Goal: Complete application form

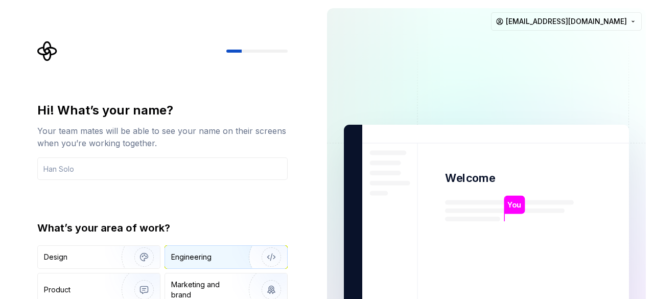
click at [221, 250] on div "Engineering" at bounding box center [226, 257] width 122 height 22
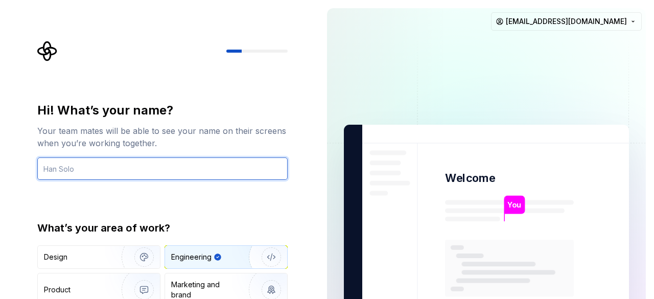
click at [217, 166] on input "text" at bounding box center [162, 168] width 250 height 22
type input "ئ"
type input "zeyad"
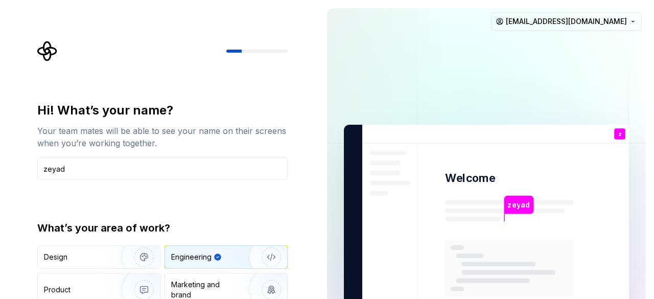
click at [243, 214] on div "Hi! What’s your name? Your team mates will be able to see your name on their sc…" at bounding box center [162, 218] width 250 height 232
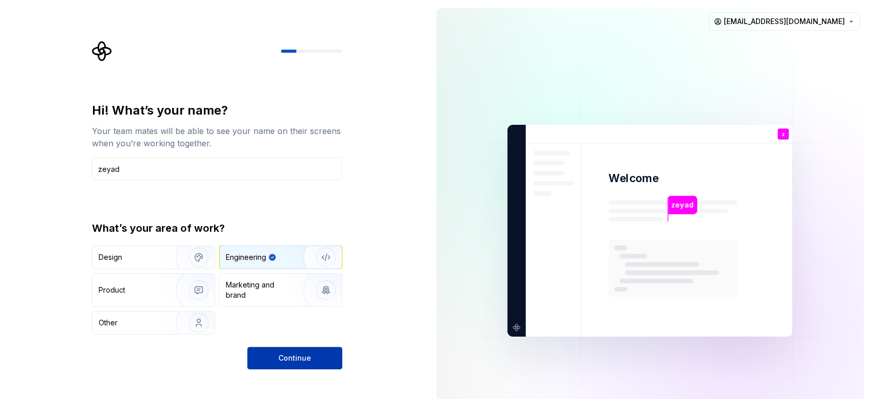
click at [289, 298] on button "Continue" at bounding box center [294, 358] width 95 height 22
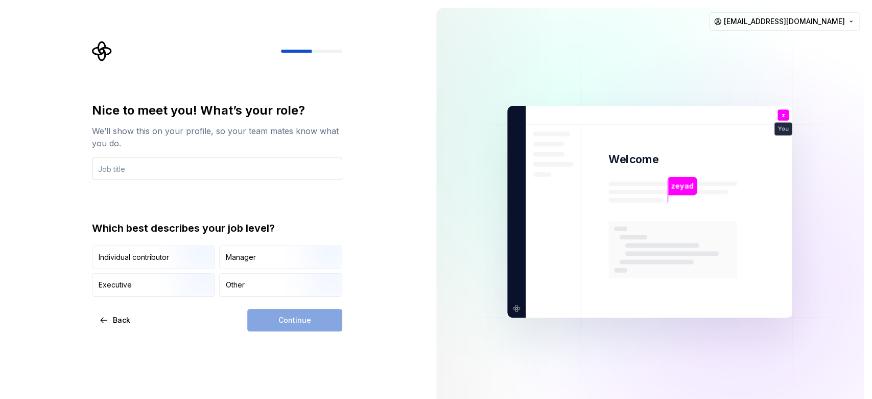
click at [285, 172] on input "text" at bounding box center [217, 168] width 250 height 22
click at [267, 260] on div "Manager" at bounding box center [281, 257] width 122 height 22
click at [319, 298] on div "Continue" at bounding box center [294, 320] width 95 height 22
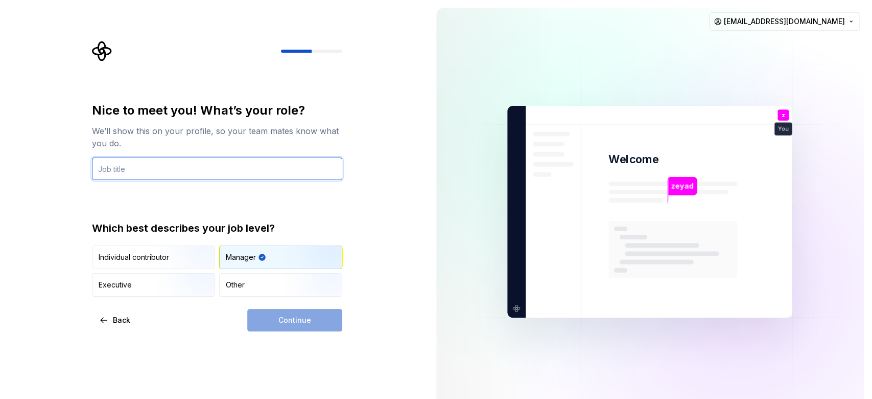
click at [216, 171] on input "text" at bounding box center [217, 168] width 250 height 22
type input "Engineer"
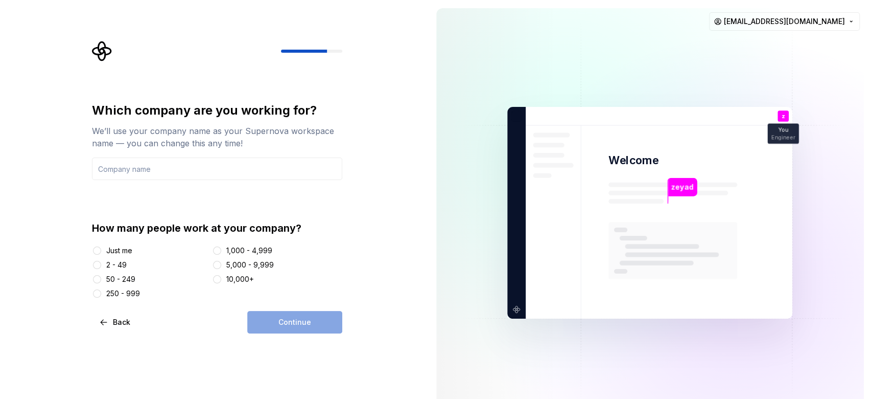
click at [234, 261] on div "5,000 - 9,999" at bounding box center [250, 265] width 48 height 10
click at [221, 261] on button "5,000 - 9,999" at bounding box center [217, 265] width 8 height 8
click at [139, 260] on div "2 - 49" at bounding box center [150, 265] width 117 height 10
drag, startPoint x: 108, startPoint y: 274, endPoint x: 116, endPoint y: 270, distance: 8.5
click at [116, 270] on div "Just me 2 - 49 50 - 249 250 - 999 1,000 - 4,999 5,000 - 9,999 10,000+" at bounding box center [217, 271] width 250 height 53
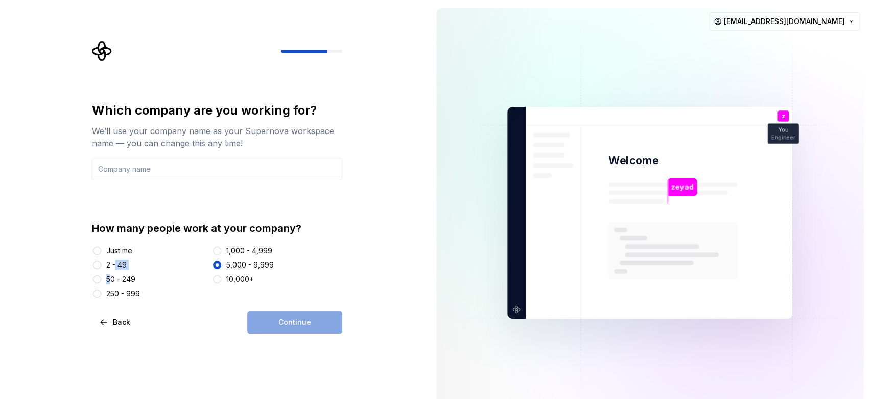
click at [116, 270] on div "Just me 2 - 49 50 - 249 250 - 999 1,000 - 4,999 5,000 - 9,999 10,000+" at bounding box center [217, 271] width 250 height 53
click at [120, 265] on div "2 - 49" at bounding box center [116, 265] width 20 height 10
click at [101, 265] on button "2 - 49" at bounding box center [97, 265] width 8 height 8
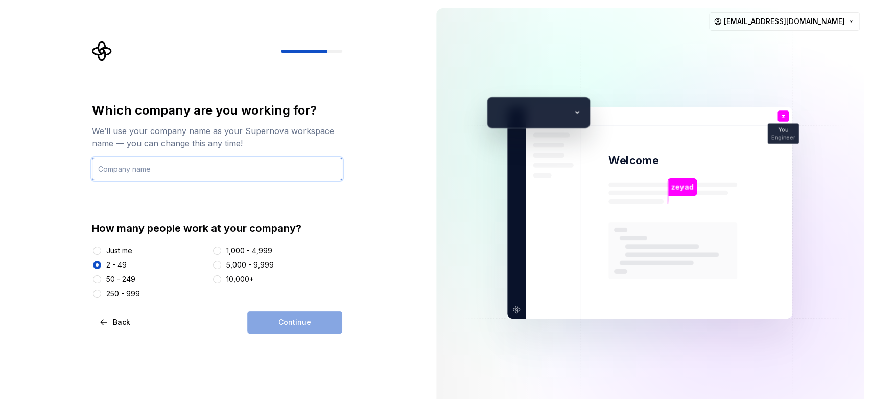
click at [182, 157] on input "text" at bounding box center [217, 168] width 250 height 22
type input "Taka"
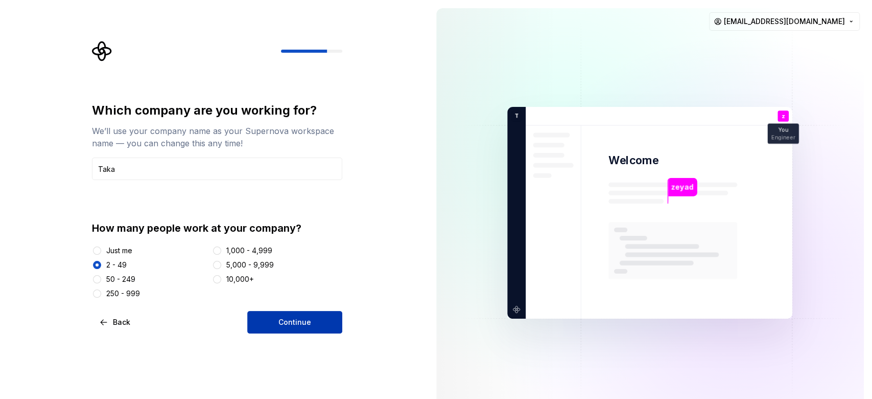
click at [327, 298] on button "Continue" at bounding box center [294, 322] width 95 height 22
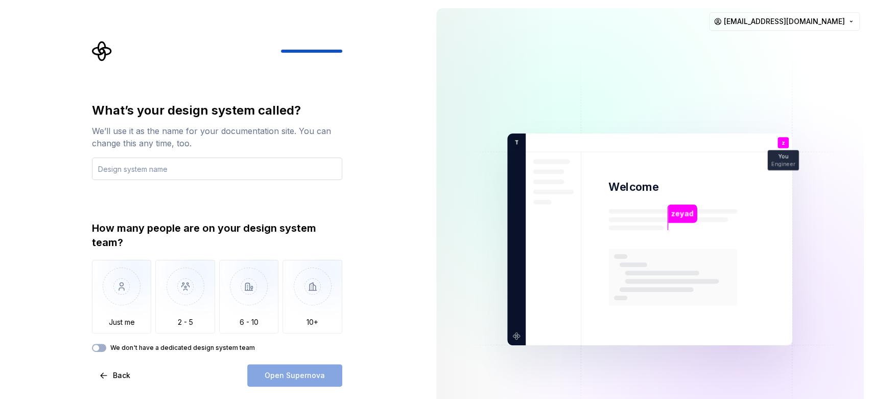
click at [220, 176] on input "text" at bounding box center [217, 168] width 250 height 22
type input "mmm"
click at [142, 298] on img "button" at bounding box center [122, 294] width 60 height 68
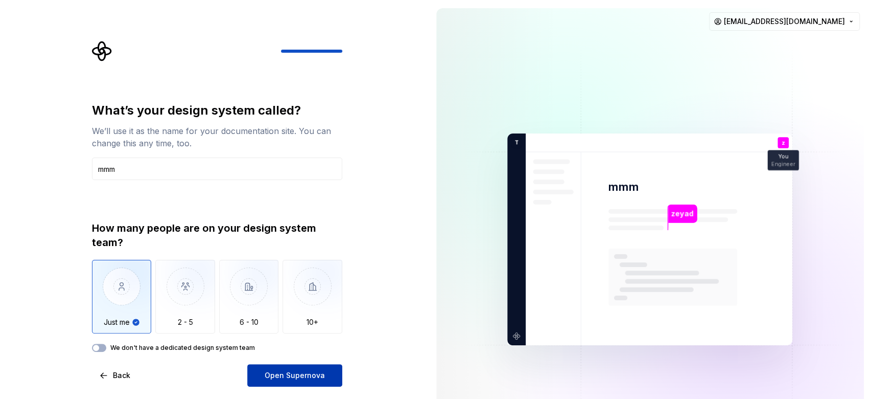
click at [321, 298] on span "Open Supernova" at bounding box center [295, 375] width 60 height 10
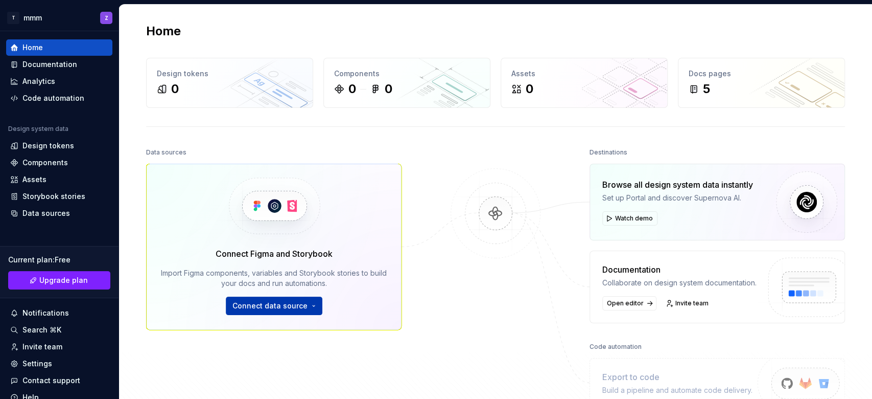
click at [312, 298] on button "Connect data source" at bounding box center [274, 305] width 97 height 18
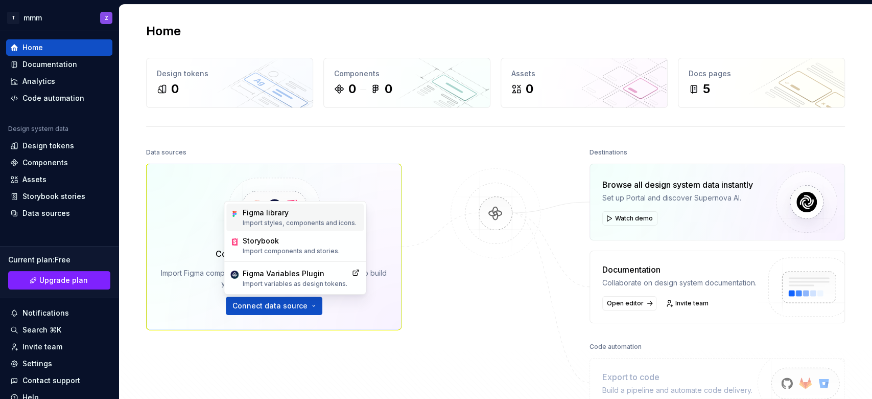
click at [327, 222] on p "Import styles, components and icons." at bounding box center [300, 223] width 114 height 8
